Goal: Transaction & Acquisition: Purchase product/service

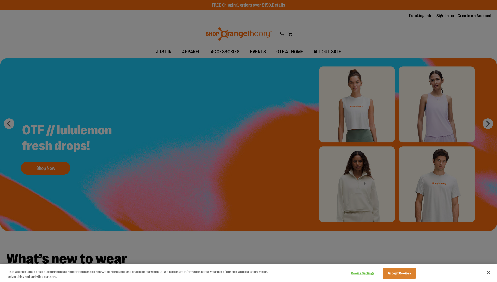
scroll to position [0, 0]
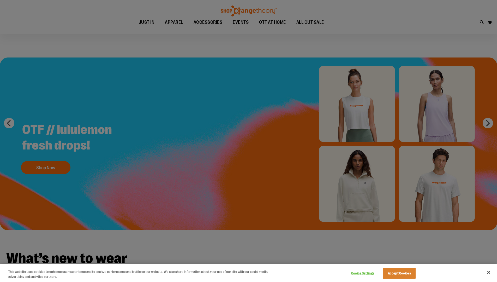
drag, startPoint x: 143, startPoint y: 53, endPoint x: 150, endPoint y: 53, distance: 7.1
click at [142, 53] on div at bounding box center [248, 141] width 497 height 282
click at [404, 273] on button "Accept Cookies" at bounding box center [399, 273] width 33 height 11
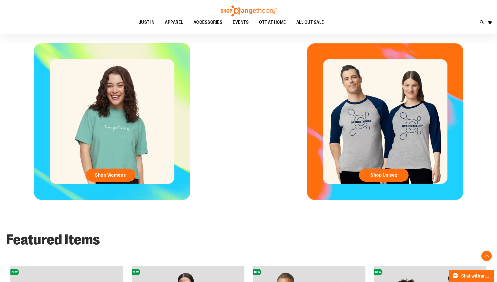
scroll to position [235, 0]
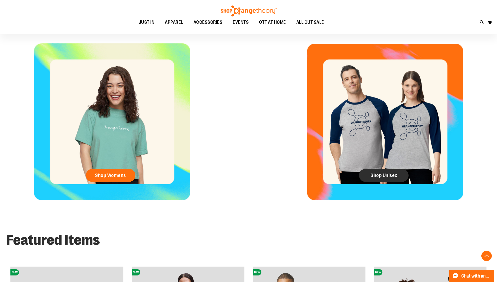
click at [381, 177] on span "Shop Unisex" at bounding box center [384, 175] width 27 height 6
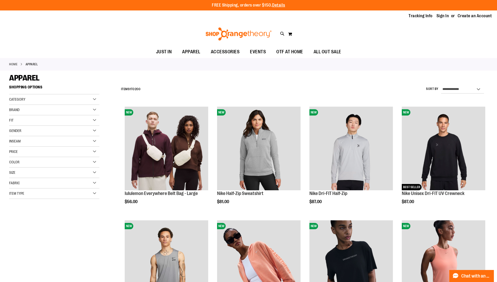
click at [91, 101] on div "Category" at bounding box center [54, 99] width 90 height 10
click at [12, 116] on link "MEN" at bounding box center [51, 115] width 87 height 5
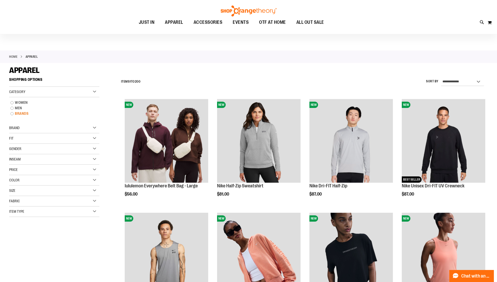
scroll to position [4, 0]
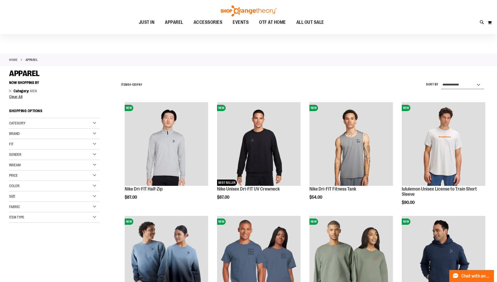
click at [452, 83] on select "**********" at bounding box center [462, 85] width 43 height 8
select select "**********"
click at [441, 81] on select "**********" at bounding box center [462, 85] width 43 height 8
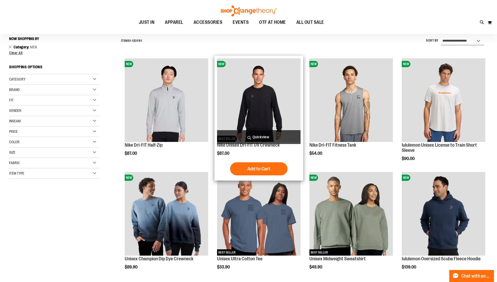
scroll to position [49, 0]
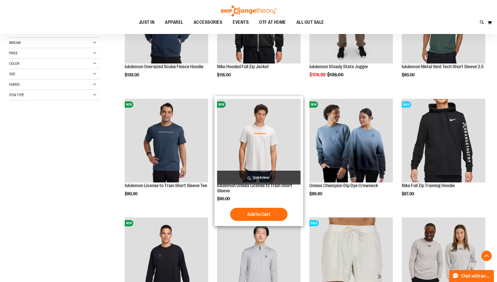
scroll to position [127, 0]
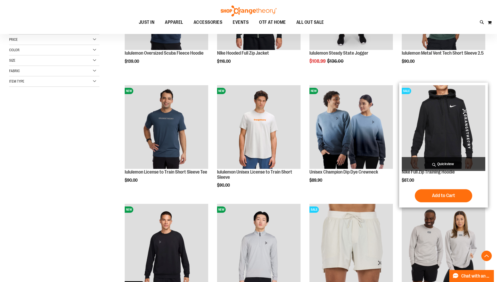
scroll to position [127, 0]
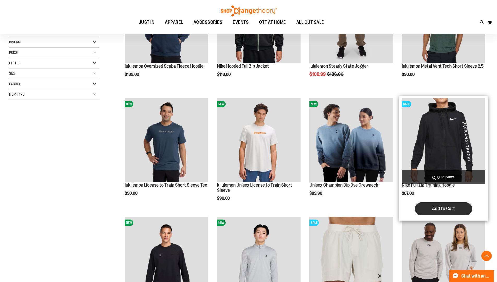
click at [444, 207] on span "Add to Cart" at bounding box center [443, 208] width 23 height 6
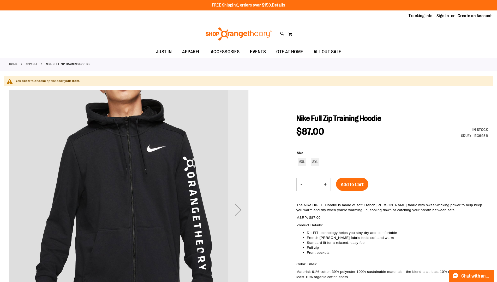
click at [29, 64] on link "APPAREL" at bounding box center [32, 64] width 13 height 5
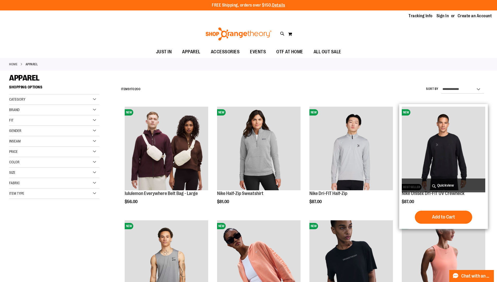
click at [438, 157] on img "product" at bounding box center [444, 149] width 84 height 84
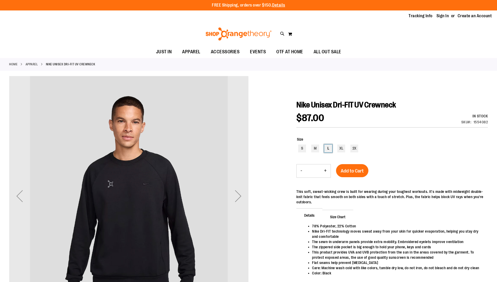
click at [329, 148] on div "L" at bounding box center [328, 148] width 8 height 8
type input "***"
click at [357, 170] on span "Add to Cart" at bounding box center [352, 171] width 23 height 6
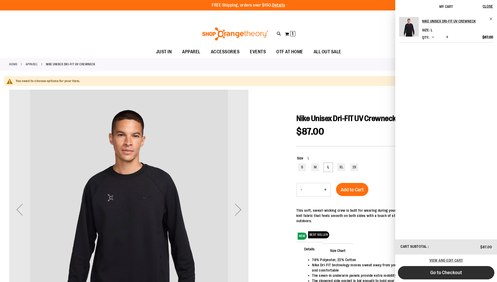
click at [448, 271] on span "Go to Checkout" at bounding box center [446, 272] width 32 height 6
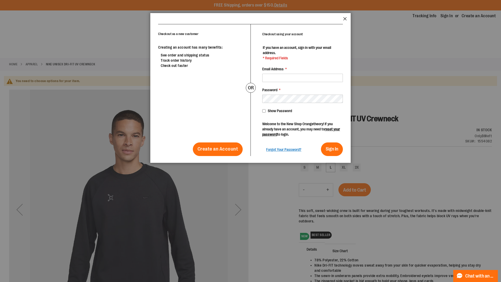
click at [344, 18] on button "Close" at bounding box center [345, 20] width 4 height 7
